Goal: Feedback & Contribution: Submit feedback/report problem

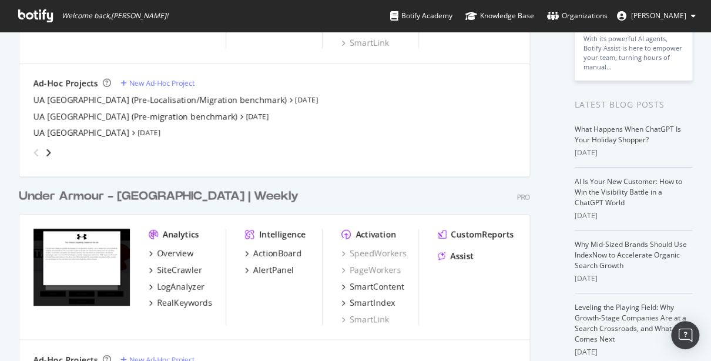
scroll to position [169, 0]
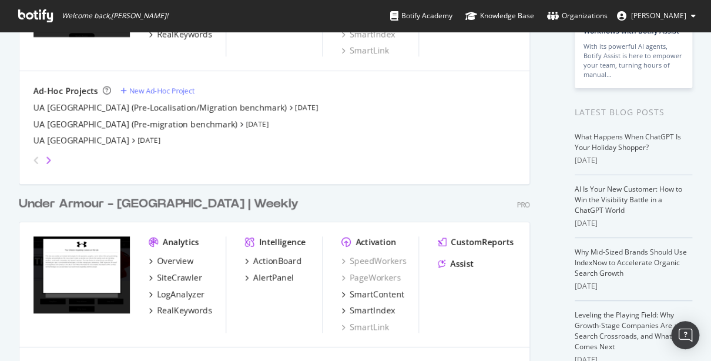
click at [48, 160] on icon "angle-right" at bounding box center [48, 160] width 6 height 9
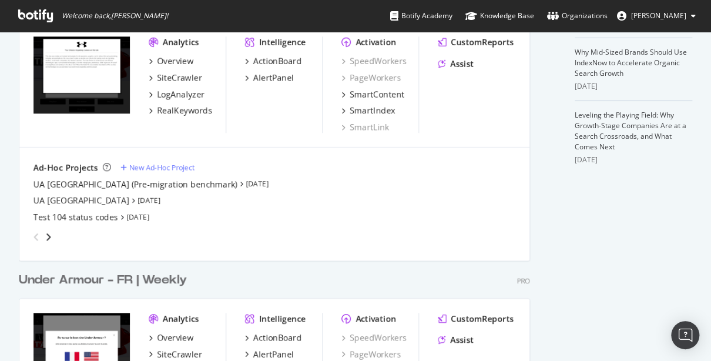
scroll to position [390, 0]
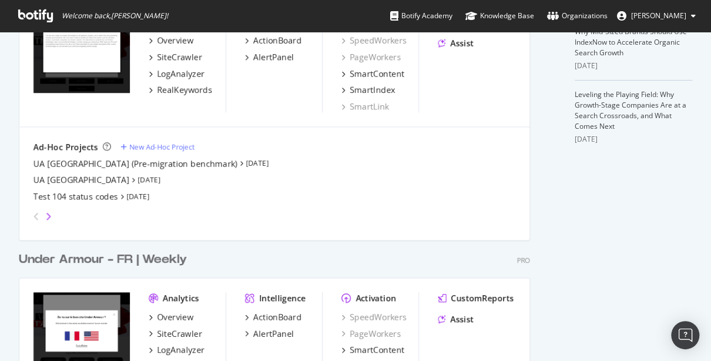
click at [47, 213] on icon "angle-right" at bounding box center [48, 216] width 6 height 9
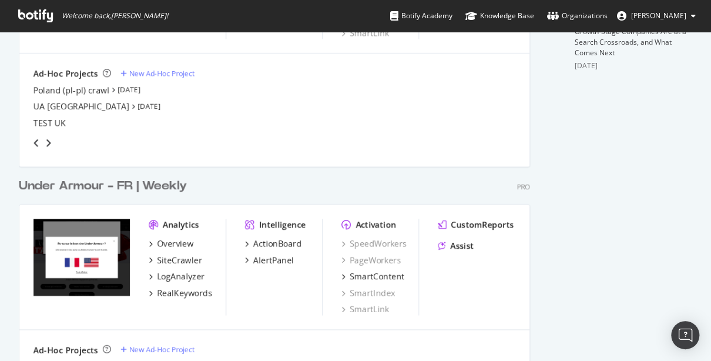
scroll to position [561, 0]
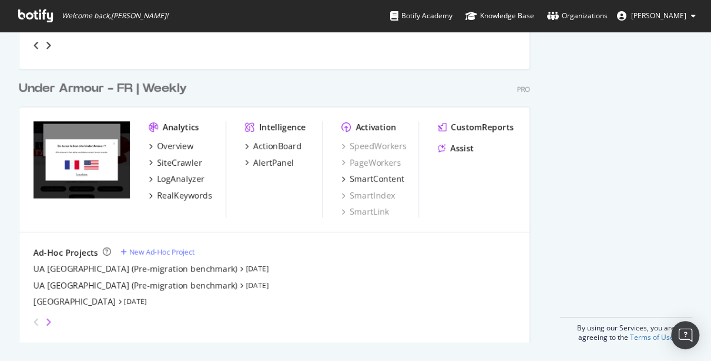
click at [49, 320] on icon "angle-right" at bounding box center [48, 321] width 6 height 9
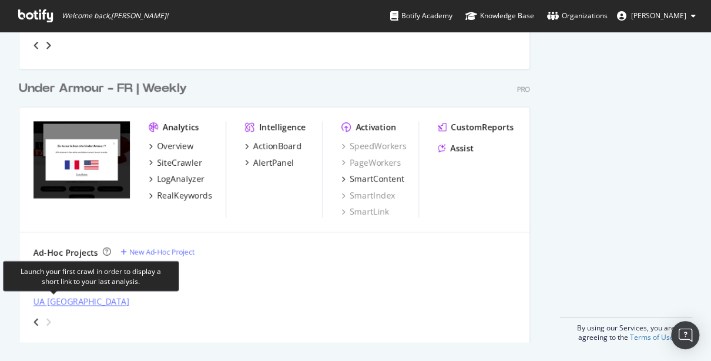
click at [62, 302] on div "UA [GEOGRAPHIC_DATA]" at bounding box center [82, 302] width 96 height 12
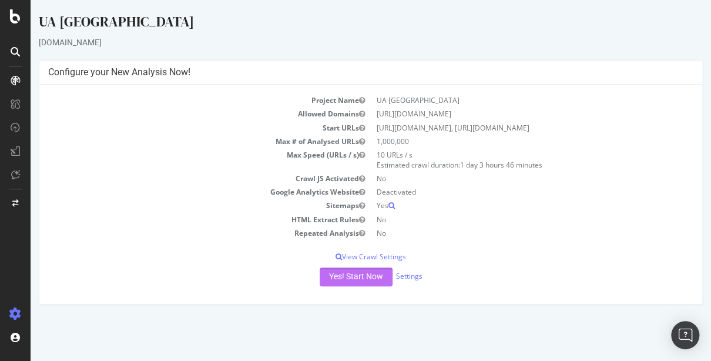
click at [362, 280] on button "Yes! Start Now" at bounding box center [356, 277] width 73 height 19
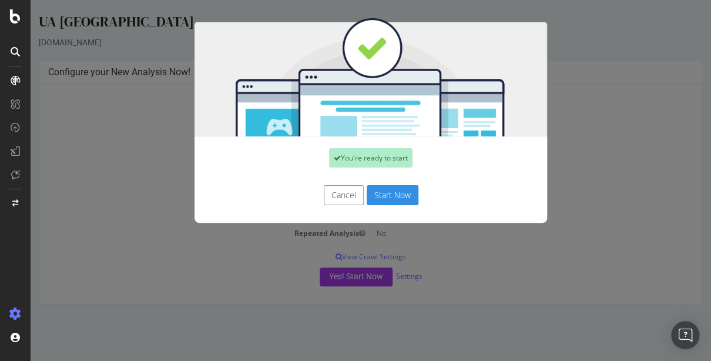
click at [397, 199] on button "Start Now" at bounding box center [393, 195] width 52 height 20
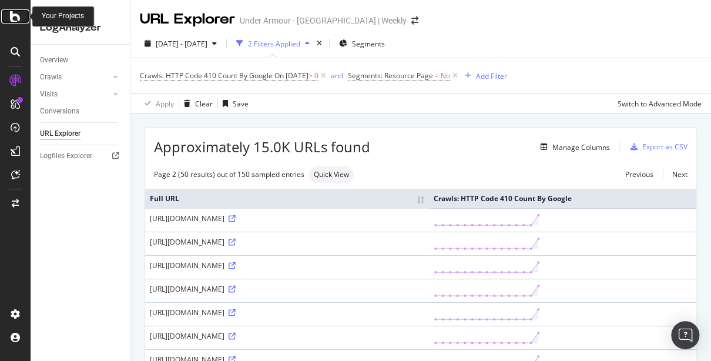
click at [22, 15] on div at bounding box center [15, 16] width 28 height 14
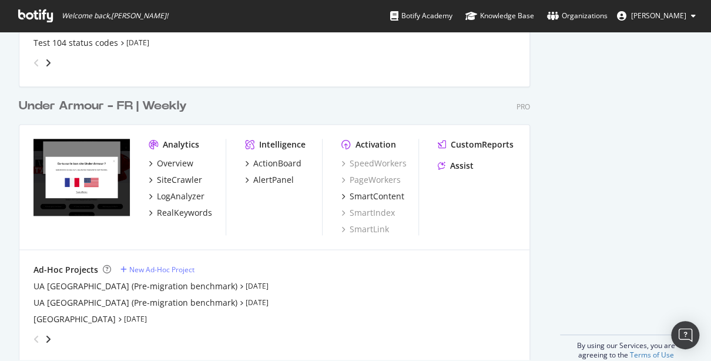
scroll to position [561, 0]
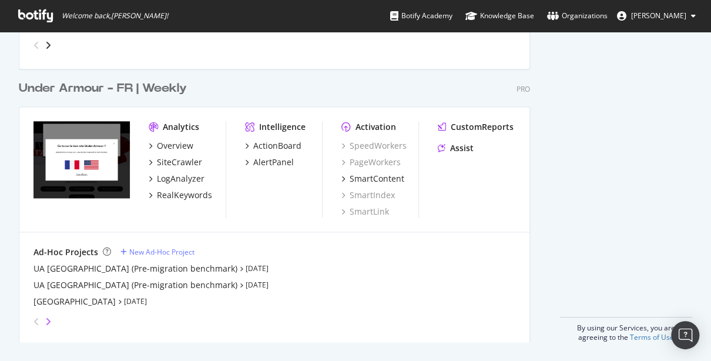
click at [48, 319] on icon "angle-right" at bounding box center [48, 321] width 6 height 9
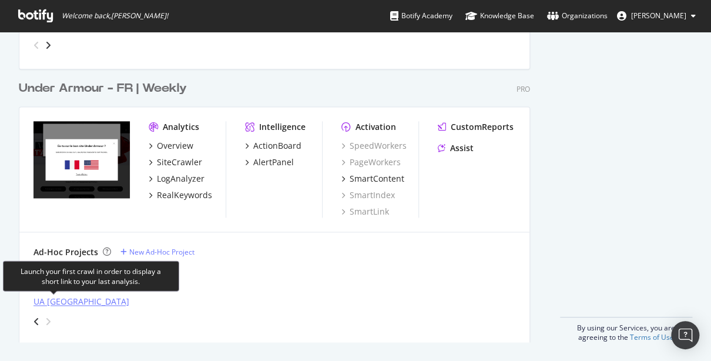
click at [63, 305] on div "UA Austria" at bounding box center [82, 302] width 96 height 12
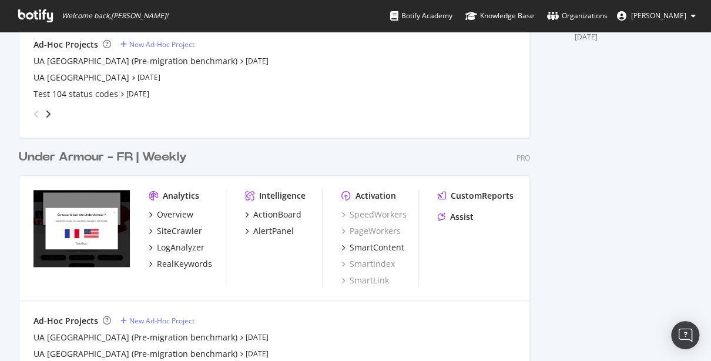
scroll to position [561, 0]
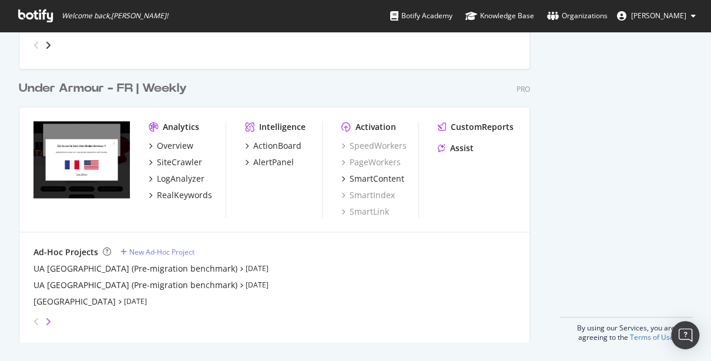
click at [47, 317] on icon "angle-right" at bounding box center [48, 321] width 6 height 9
click at [36, 319] on icon "angle-left" at bounding box center [37, 321] width 6 height 9
click at [47, 317] on icon "angle-right" at bounding box center [48, 321] width 6 height 9
click at [34, 319] on icon "angle-left" at bounding box center [37, 321] width 6 height 9
click at [46, 320] on icon "angle-right" at bounding box center [48, 321] width 6 height 9
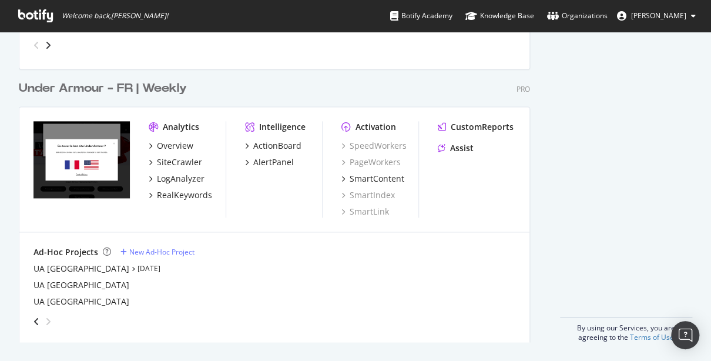
click at [146, 316] on div "grid" at bounding box center [272, 319] width 487 height 24
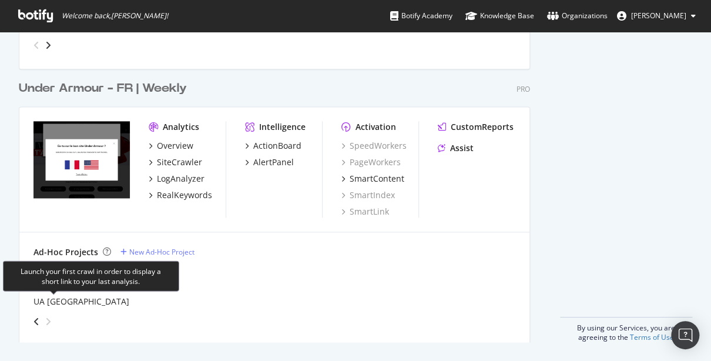
click at [61, 287] on div "Launch your first crawl in order to display a short link to your last analysis." at bounding box center [91, 275] width 176 height 31
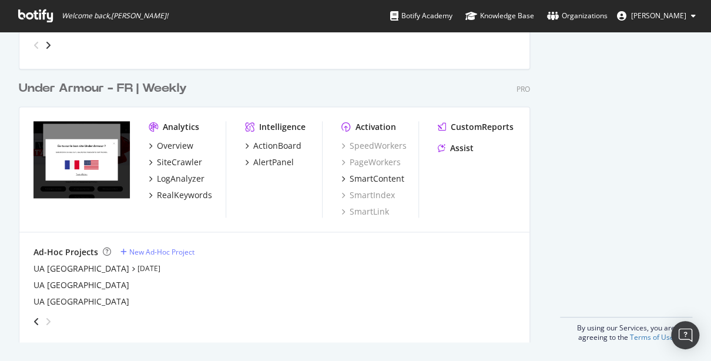
drag, startPoint x: 233, startPoint y: 266, endPoint x: 195, endPoint y: 267, distance: 38.2
click at [233, 266] on div "UA Switzerland Jun 12th 25" at bounding box center [275, 269] width 482 height 12
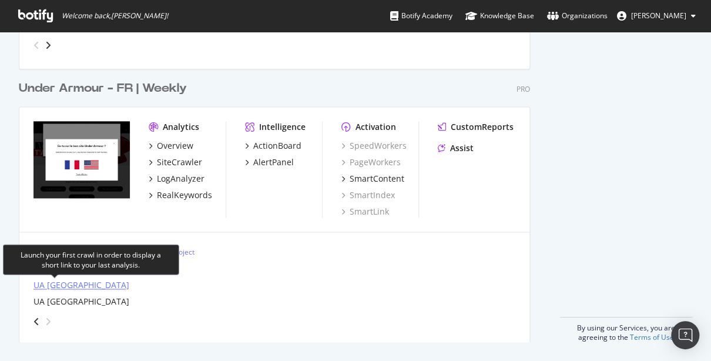
click at [72, 286] on div "UA Norway" at bounding box center [82, 285] width 96 height 12
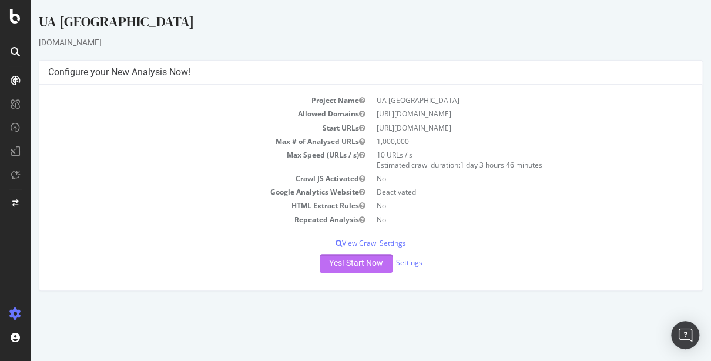
click at [346, 266] on button "Yes! Start Now" at bounding box center [356, 263] width 73 height 19
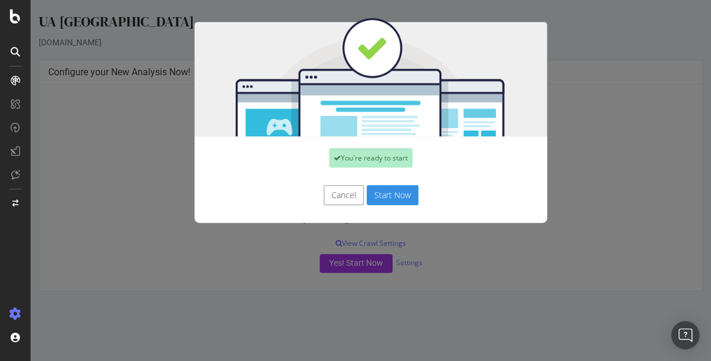
click at [390, 198] on button "Start Now" at bounding box center [393, 195] width 52 height 20
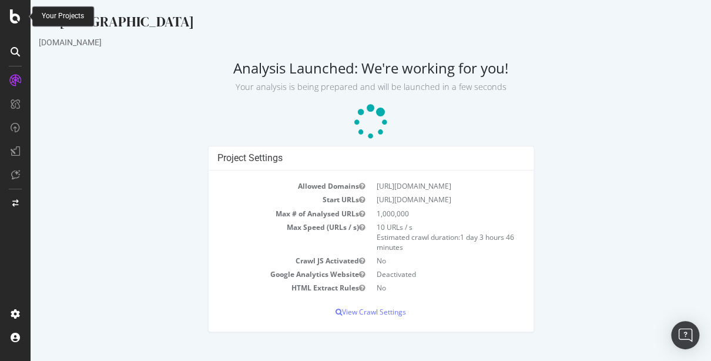
click at [12, 19] on icon at bounding box center [15, 16] width 11 height 14
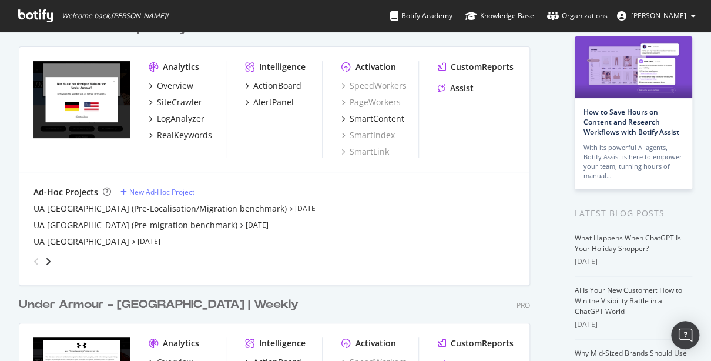
scroll to position [86, 0]
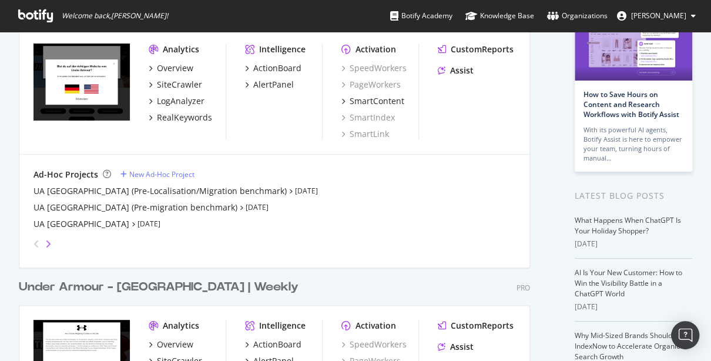
click at [49, 243] on icon "angle-right" at bounding box center [48, 243] width 6 height 9
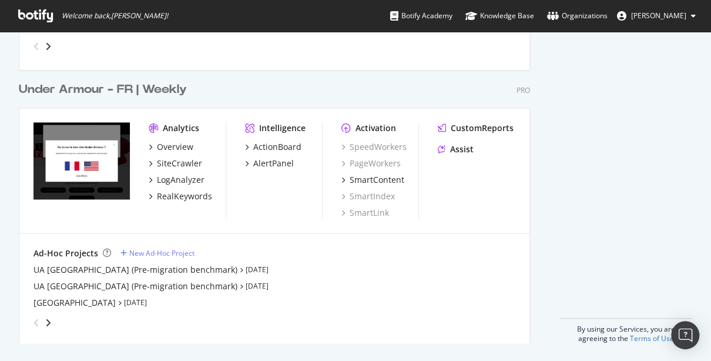
scroll to position [561, 0]
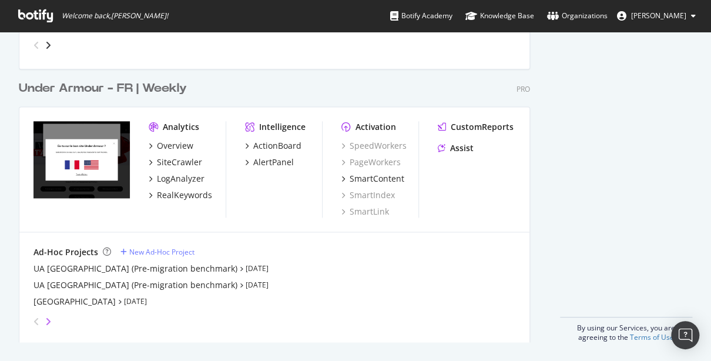
click at [46, 322] on icon "angle-right" at bounding box center [48, 321] width 6 height 9
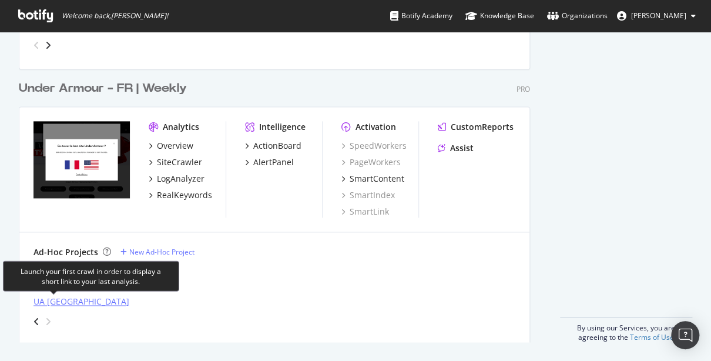
click at [62, 304] on div "UA Austria" at bounding box center [82, 302] width 96 height 12
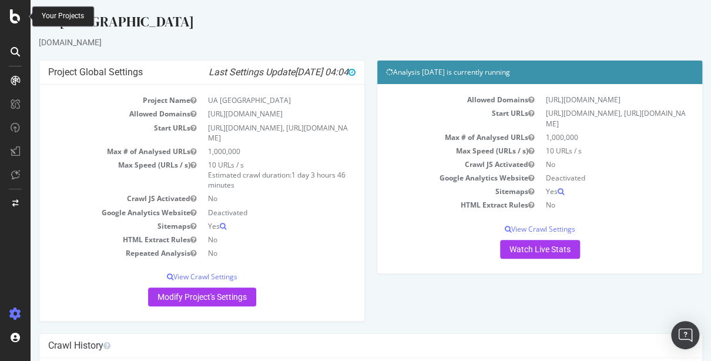
click at [11, 14] on icon at bounding box center [15, 16] width 11 height 14
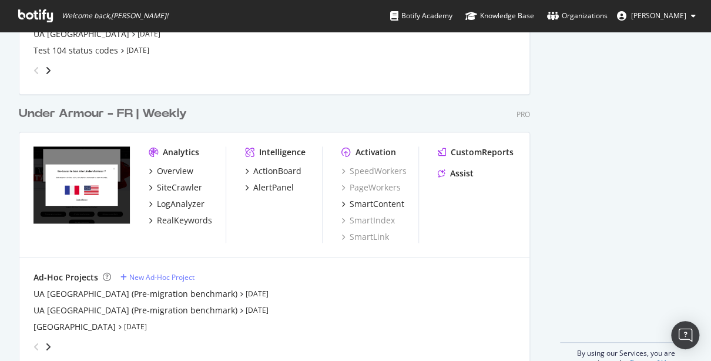
scroll to position [561, 0]
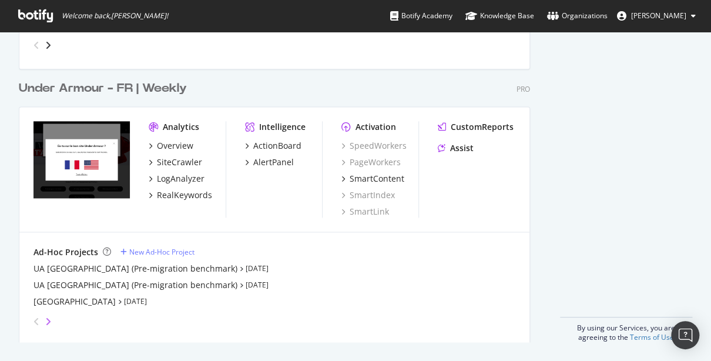
click at [51, 321] on icon "angle-right" at bounding box center [48, 321] width 6 height 9
click at [165, 312] on div "grid" at bounding box center [272, 319] width 487 height 24
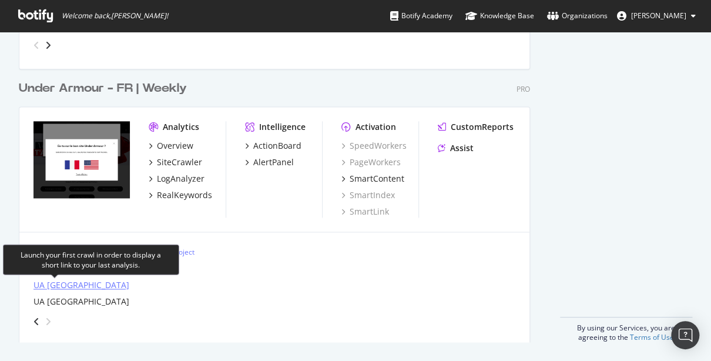
click at [67, 286] on div "UA Norway" at bounding box center [82, 285] width 96 height 12
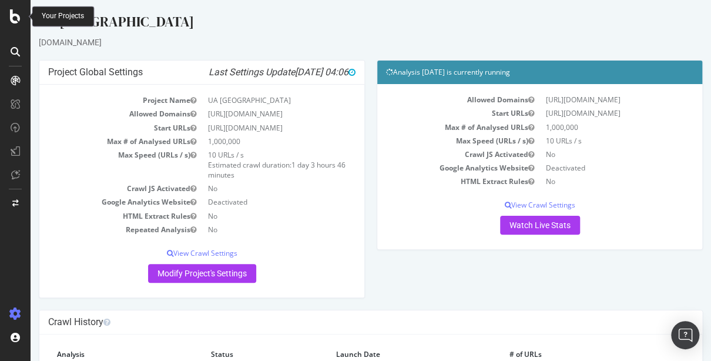
click at [16, 17] on icon at bounding box center [15, 16] width 11 height 14
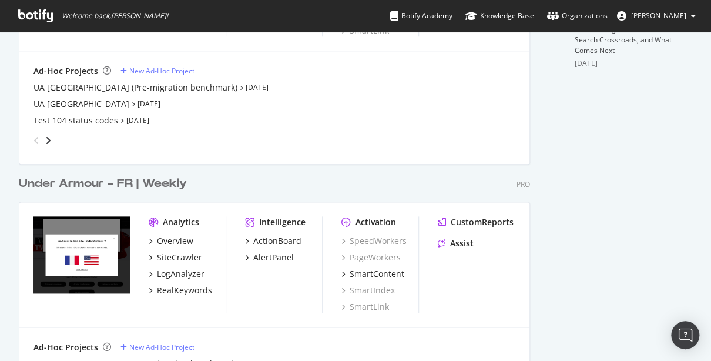
scroll to position [561, 0]
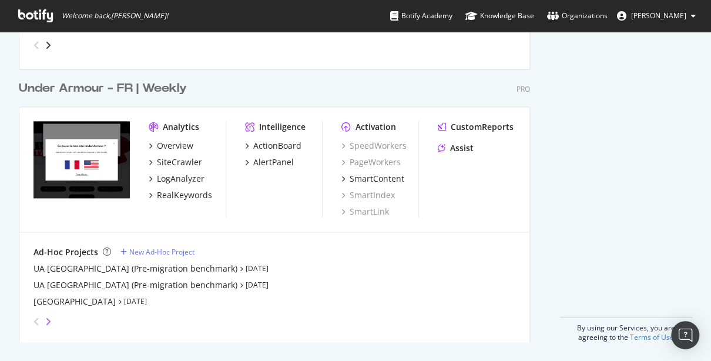
click at [47, 319] on icon "angle-right" at bounding box center [48, 321] width 6 height 9
click at [34, 319] on icon "angle-left" at bounding box center [37, 321] width 6 height 9
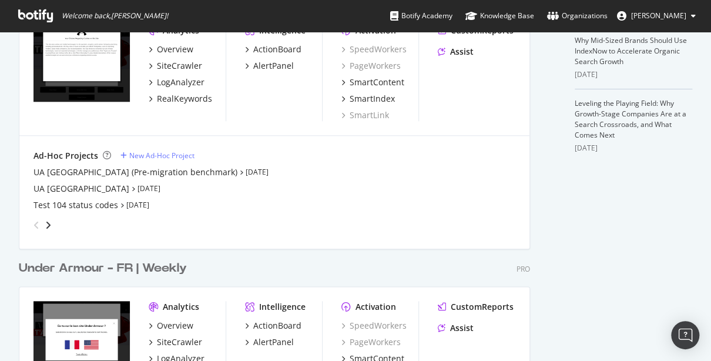
scroll to position [379, 0]
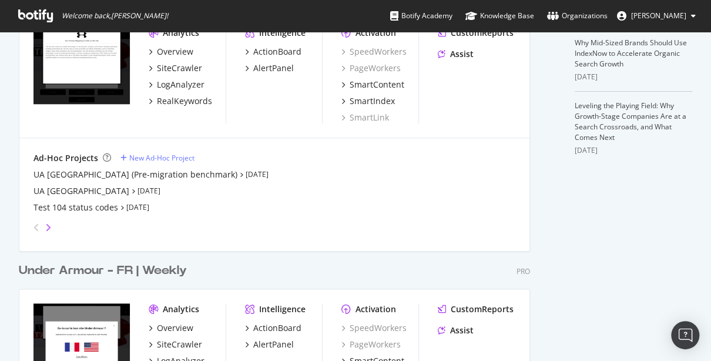
click at [46, 223] on icon "angle-right" at bounding box center [48, 227] width 6 height 9
click at [35, 226] on icon "angle-left" at bounding box center [37, 227] width 6 height 9
click at [50, 224] on icon "angle-right" at bounding box center [48, 227] width 6 height 9
click at [34, 225] on icon "angle-left" at bounding box center [37, 227] width 6 height 9
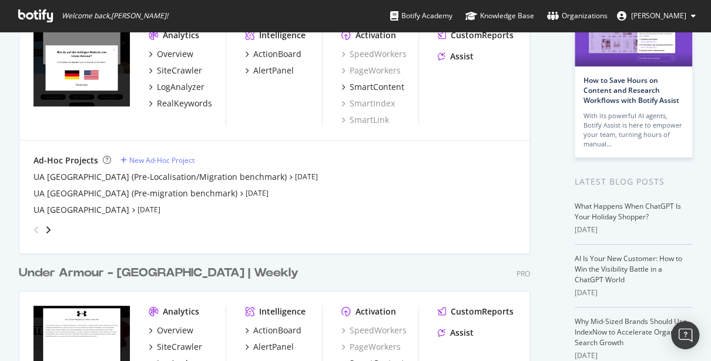
scroll to position [99, 0]
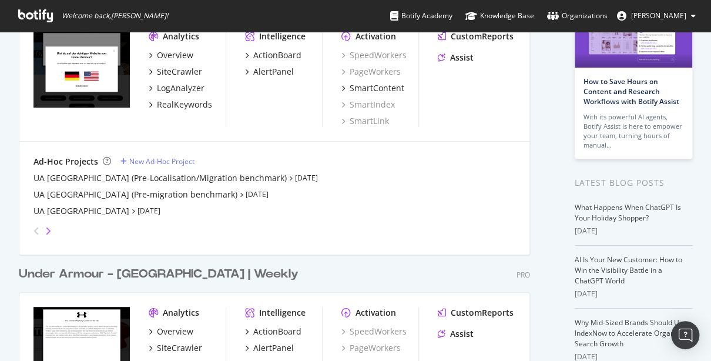
click at [50, 231] on icon "angle-right" at bounding box center [48, 230] width 6 height 9
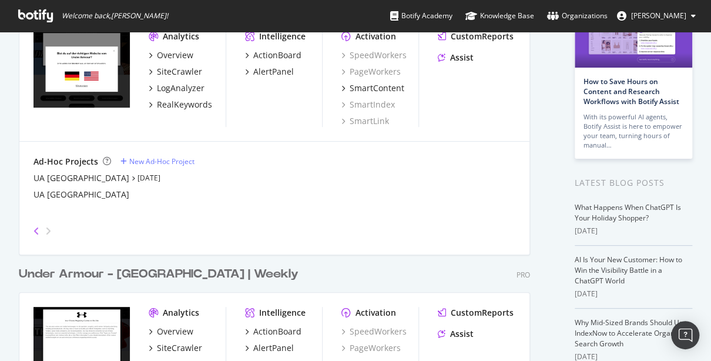
click at [35, 231] on icon "angle-left" at bounding box center [37, 230] width 6 height 9
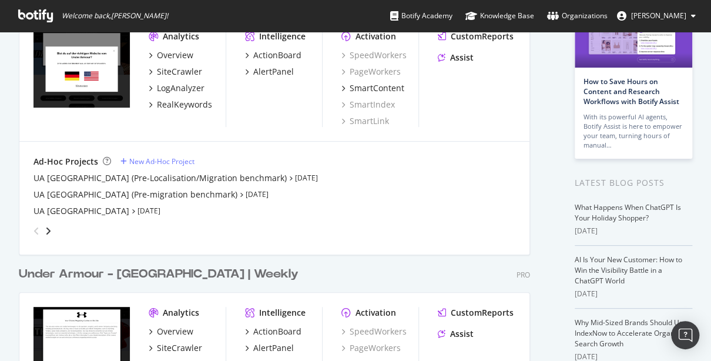
scroll to position [0, 0]
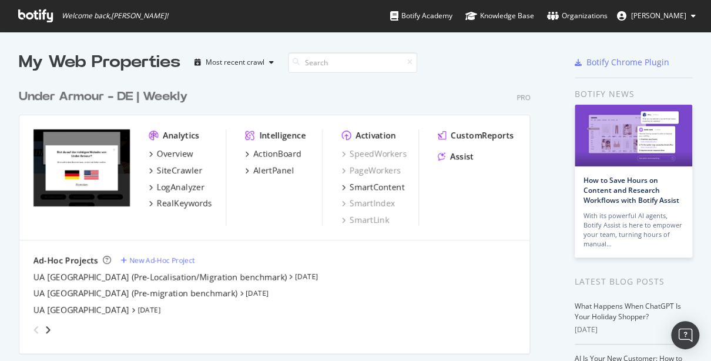
scroll to position [353, 697]
click at [271, 173] on div "AlertPanel" at bounding box center [273, 171] width 41 height 12
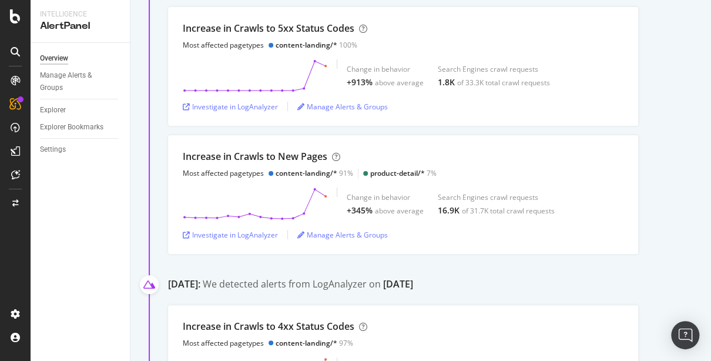
scroll to position [397, 0]
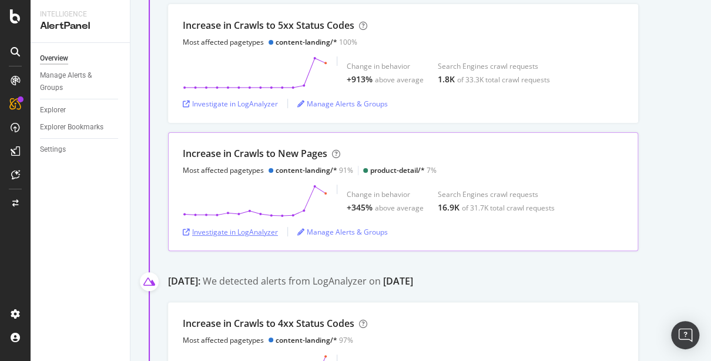
click at [238, 232] on div "Investigate in LogAnalyzer" at bounding box center [230, 232] width 95 height 10
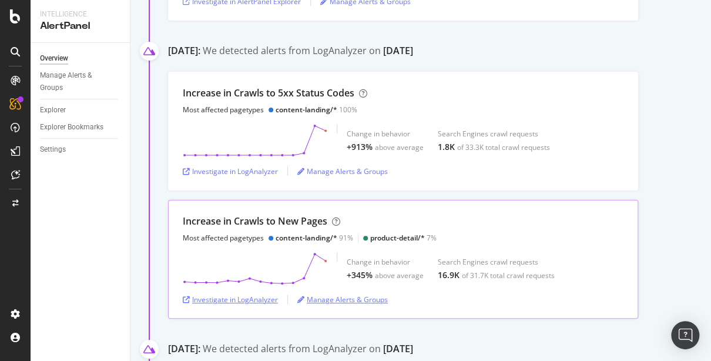
scroll to position [355, 0]
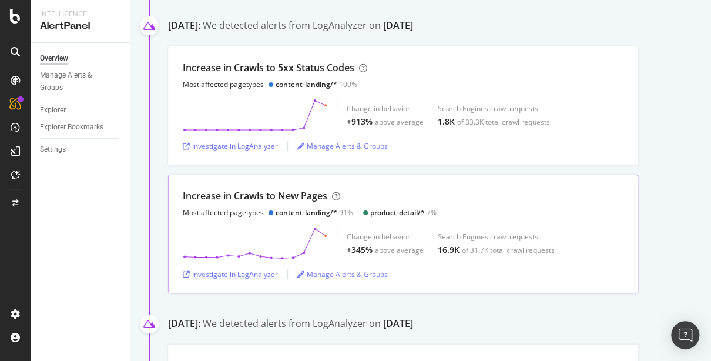
click at [213, 275] on div "Investigate in LogAnalyzer" at bounding box center [230, 274] width 95 height 10
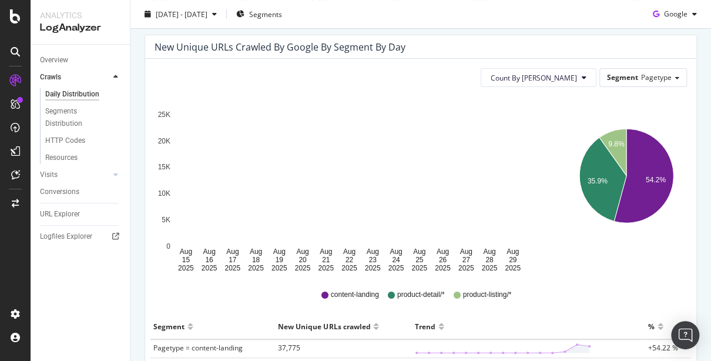
scroll to position [114, 0]
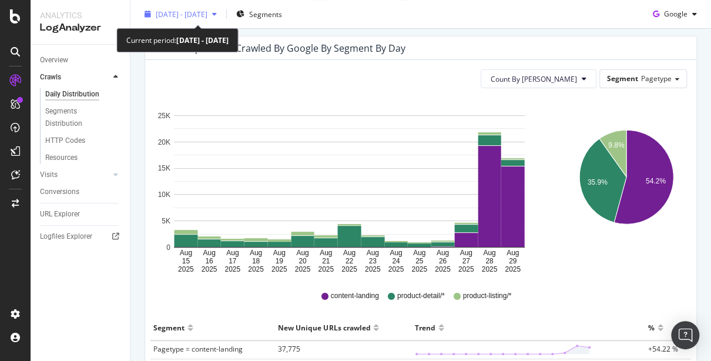
click at [222, 12] on div "button" at bounding box center [215, 14] width 14 height 7
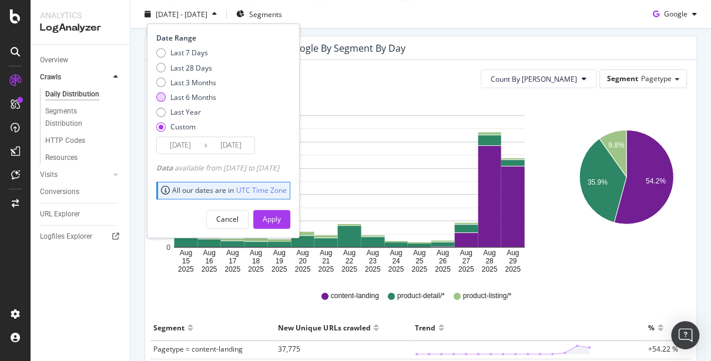
click at [162, 96] on div "Last 6 Months" at bounding box center [160, 96] width 9 height 9
type input "[DATE]"
drag, startPoint x: 282, startPoint y: 218, endPoint x: 490, endPoint y: 262, distance: 212.0
click at [281, 218] on div "Apply" at bounding box center [272, 219] width 18 height 10
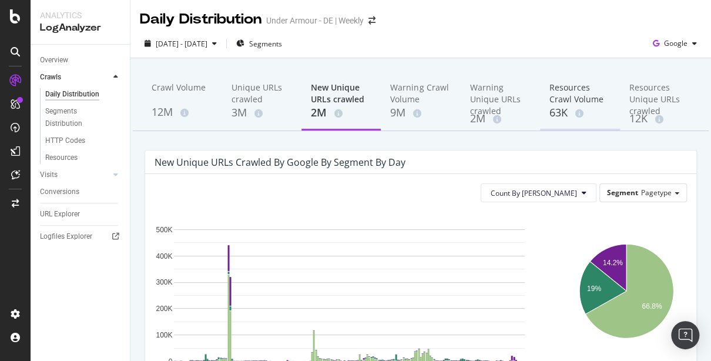
click at [572, 96] on div "Resources Crawl Volume" at bounding box center [580, 94] width 61 height 24
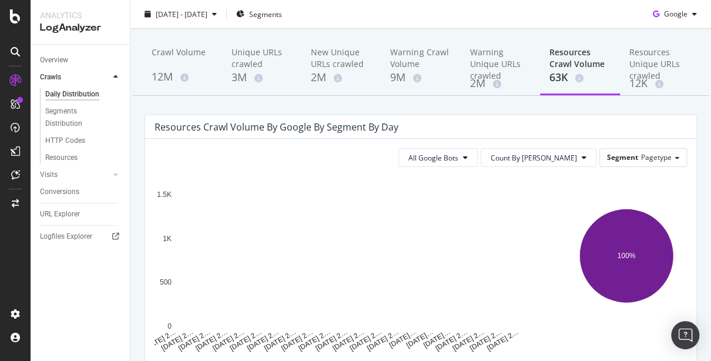
scroll to position [45, 0]
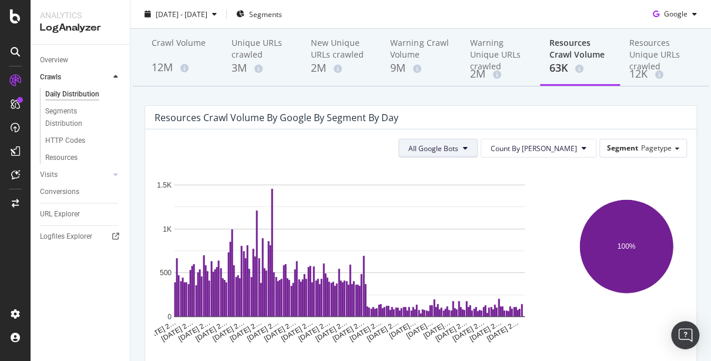
click at [468, 148] on icon at bounding box center [465, 148] width 5 height 7
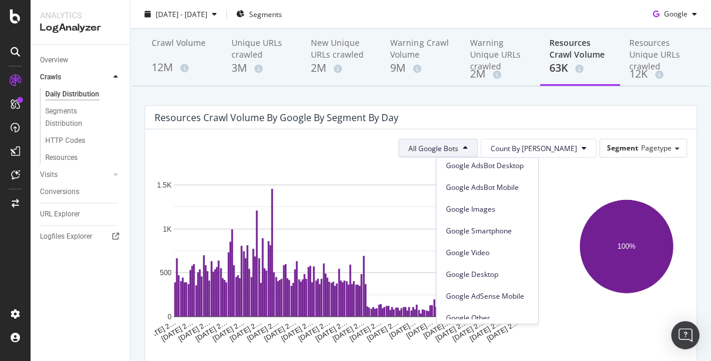
scroll to position [0, 0]
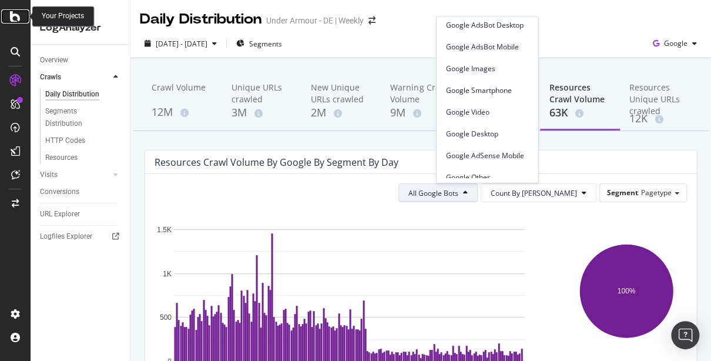
click at [21, 19] on div at bounding box center [15, 16] width 28 height 14
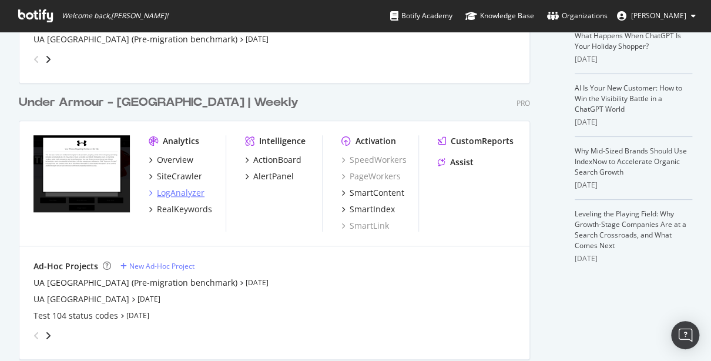
scroll to position [274, 0]
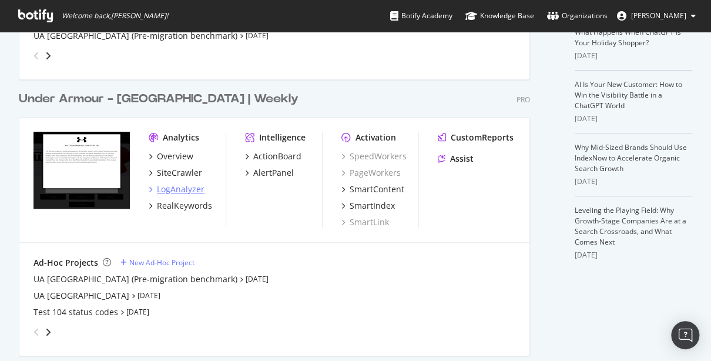
click at [181, 189] on div "LogAnalyzer" at bounding box center [181, 189] width 48 height 12
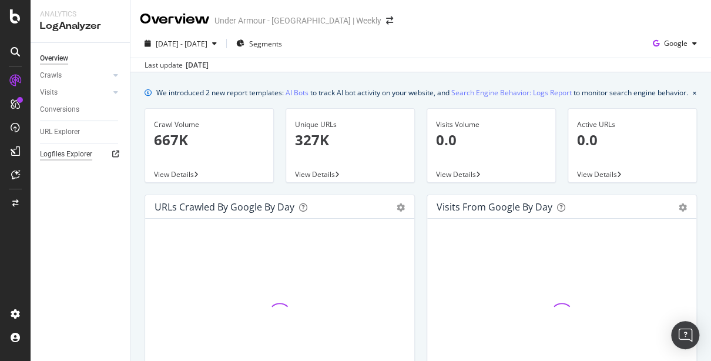
click at [64, 155] on div "Logfiles Explorer" at bounding box center [66, 154] width 52 height 12
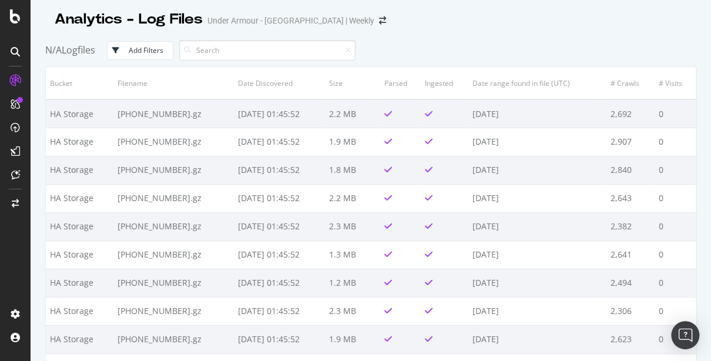
click at [141, 49] on div "Add Filters" at bounding box center [146, 50] width 35 height 10
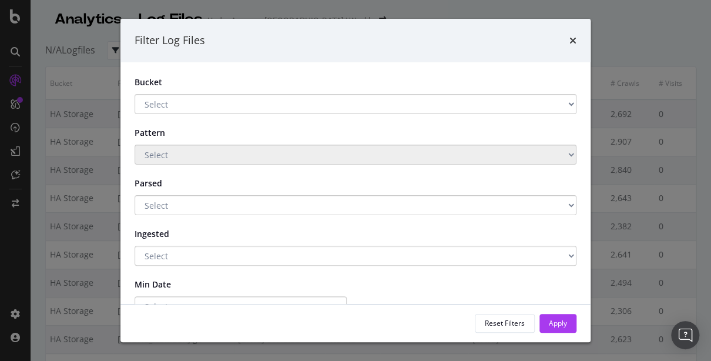
click at [193, 109] on select "Select Main storage 2 HA Storage Main storage" at bounding box center [356, 104] width 442 height 20
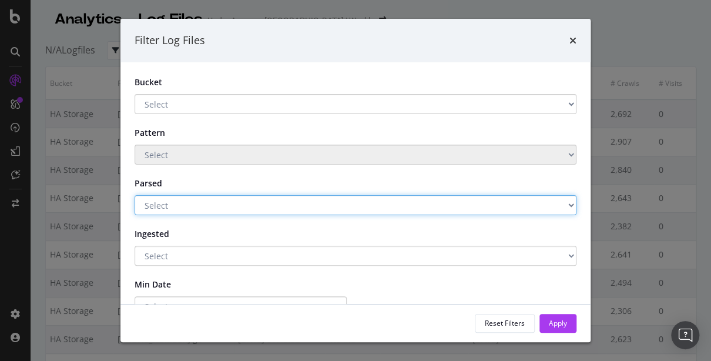
click at [156, 210] on select "Select Yes No" at bounding box center [356, 205] width 442 height 20
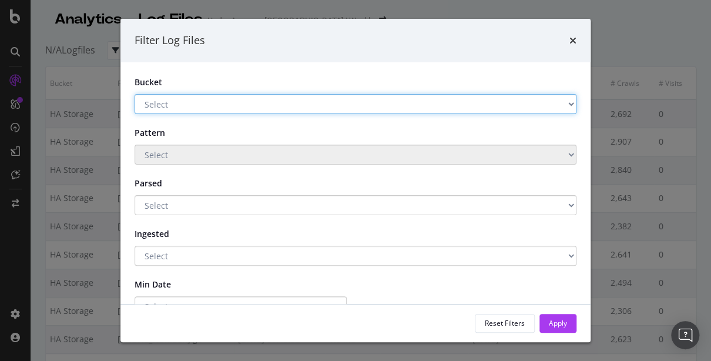
click at [187, 102] on select "Select Main storage 2 HA Storage Main storage" at bounding box center [356, 104] width 442 height 20
click at [195, 103] on select "Select Main storage 2 HA Storage Main storage" at bounding box center [356, 104] width 442 height 20
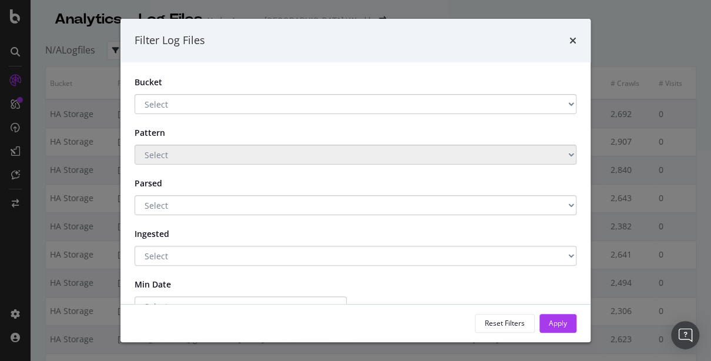
click at [571, 40] on icon "times" at bounding box center [573, 40] width 7 height 9
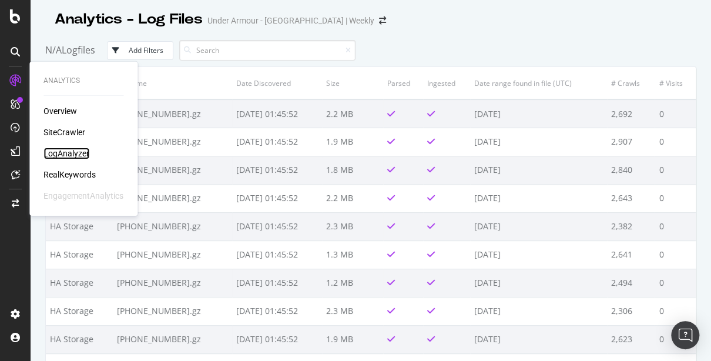
click at [77, 155] on div "LogAnalyzer" at bounding box center [67, 154] width 46 height 12
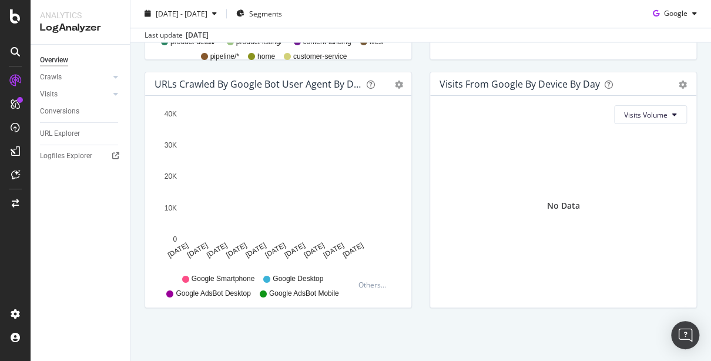
scroll to position [629, 0]
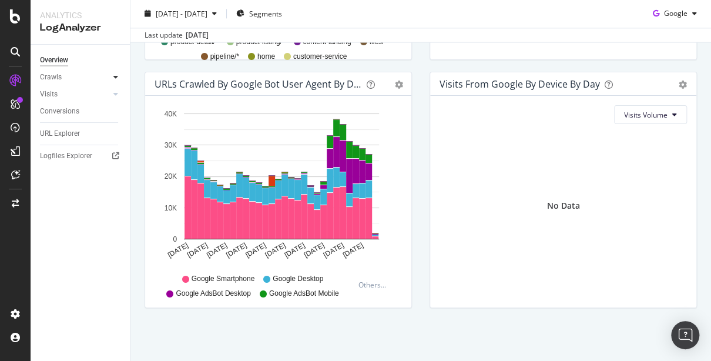
click at [118, 78] on div at bounding box center [116, 77] width 12 height 12
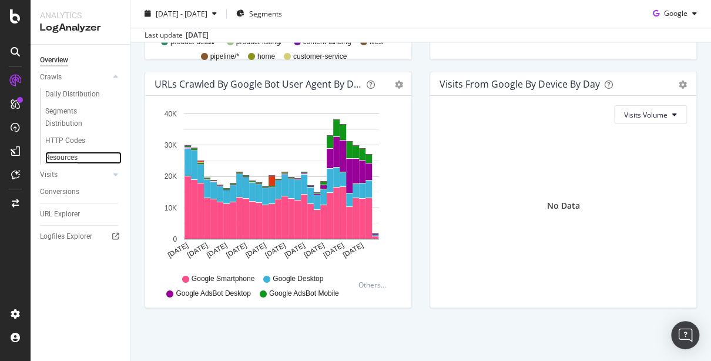
click at [62, 158] on div "Resources" at bounding box center [61, 158] width 32 height 12
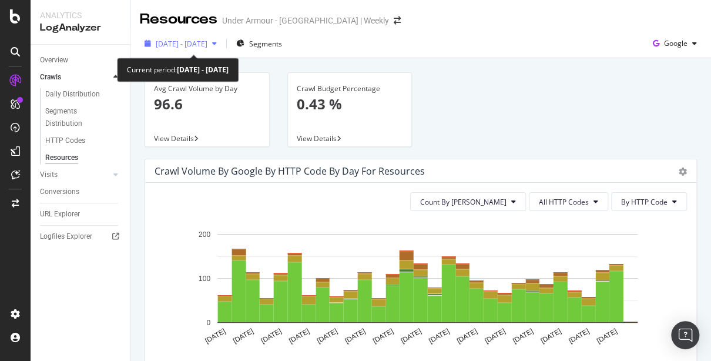
click at [208, 43] on span "2025 Aug. 5th - Sep. 3rd" at bounding box center [182, 44] width 52 height 10
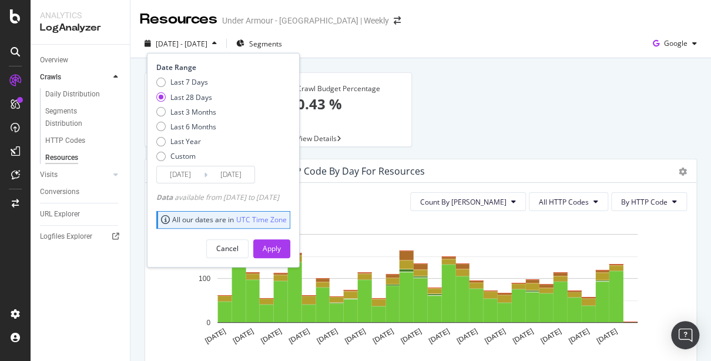
click at [399, 37] on div "2025 Aug. 5th - Sep. 3rd Segments Date Range Last 7 Days Last 28 Days Last 3 Mo…" at bounding box center [421, 46] width 581 height 24
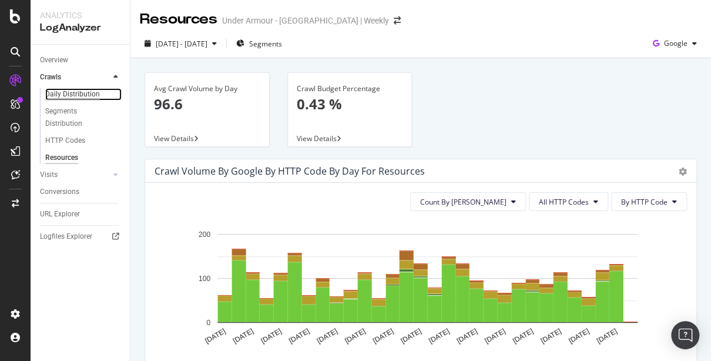
click at [65, 92] on div "Daily Distribution" at bounding box center [72, 94] width 55 height 12
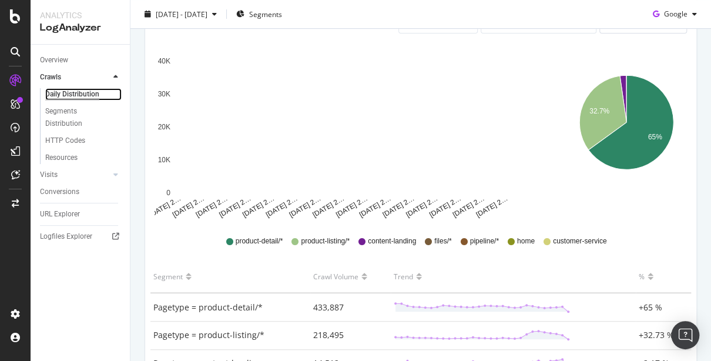
scroll to position [168, 0]
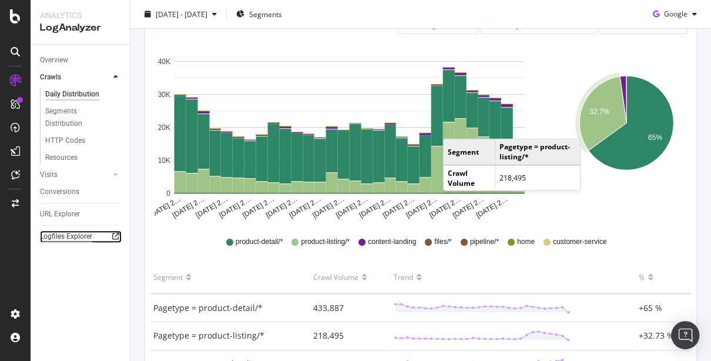
click at [65, 239] on div "Logfiles Explorer" at bounding box center [66, 236] width 52 height 12
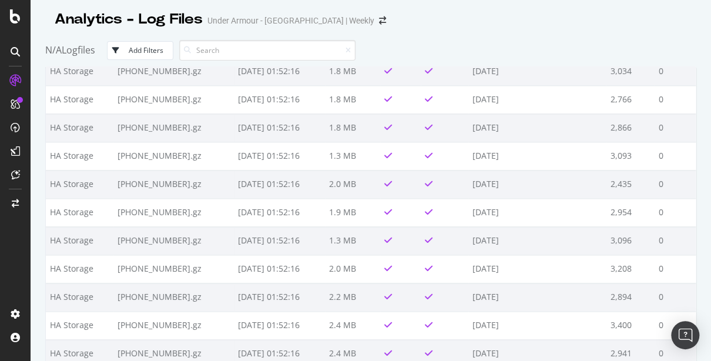
scroll to position [2618, 0]
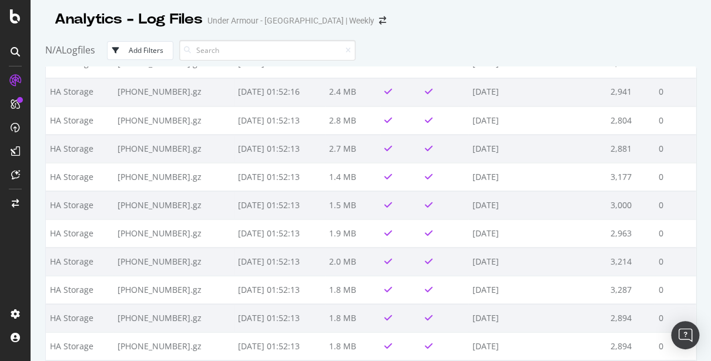
click at [701, 247] on div "Analytics - Log Files Under Armour - [GEOGRAPHIC_DATA] | Weekly N/A Logfiles Ad…" at bounding box center [371, 180] width 681 height 361
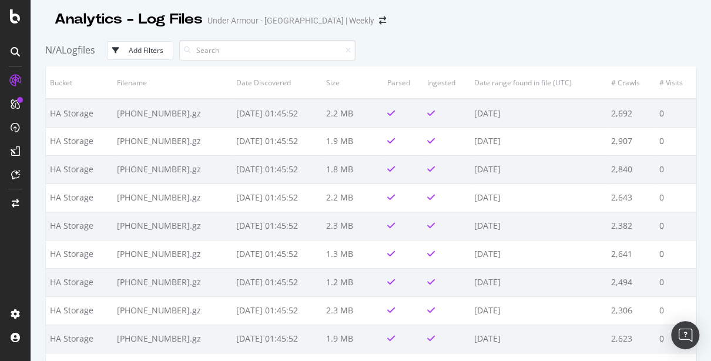
scroll to position [0, 0]
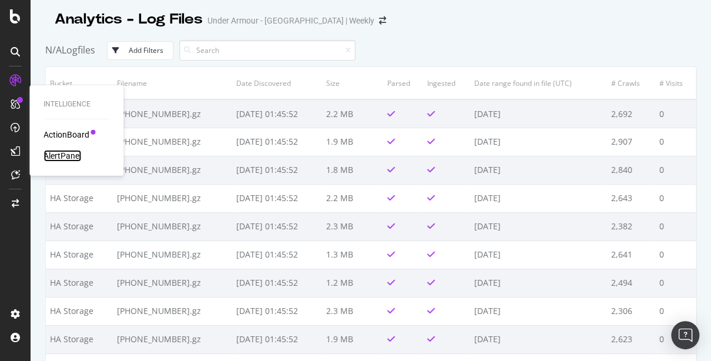
click at [64, 157] on div "AlertPanel" at bounding box center [63, 156] width 38 height 12
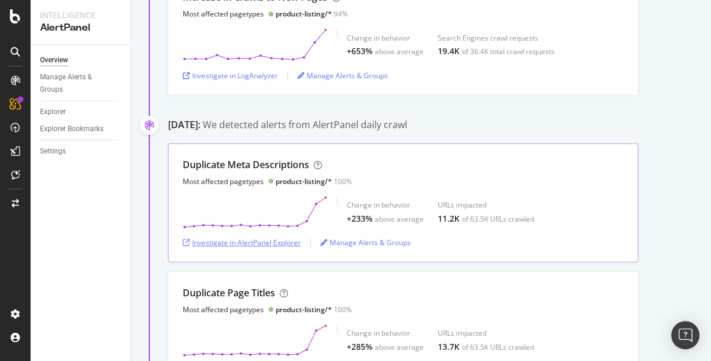
scroll to position [395, 0]
click at [275, 238] on div "Investigate in AlertPanel Explorer" at bounding box center [242, 243] width 118 height 10
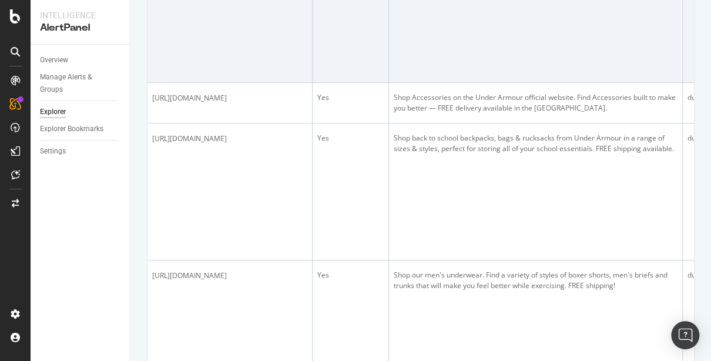
scroll to position [992, 0]
